Goal: Task Accomplishment & Management: Use online tool/utility

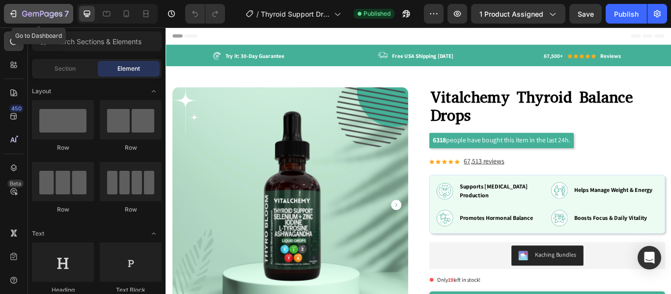
click at [33, 14] on icon "button" at bounding box center [36, 14] width 6 height 4
